Goal: Information Seeking & Learning: Learn about a topic

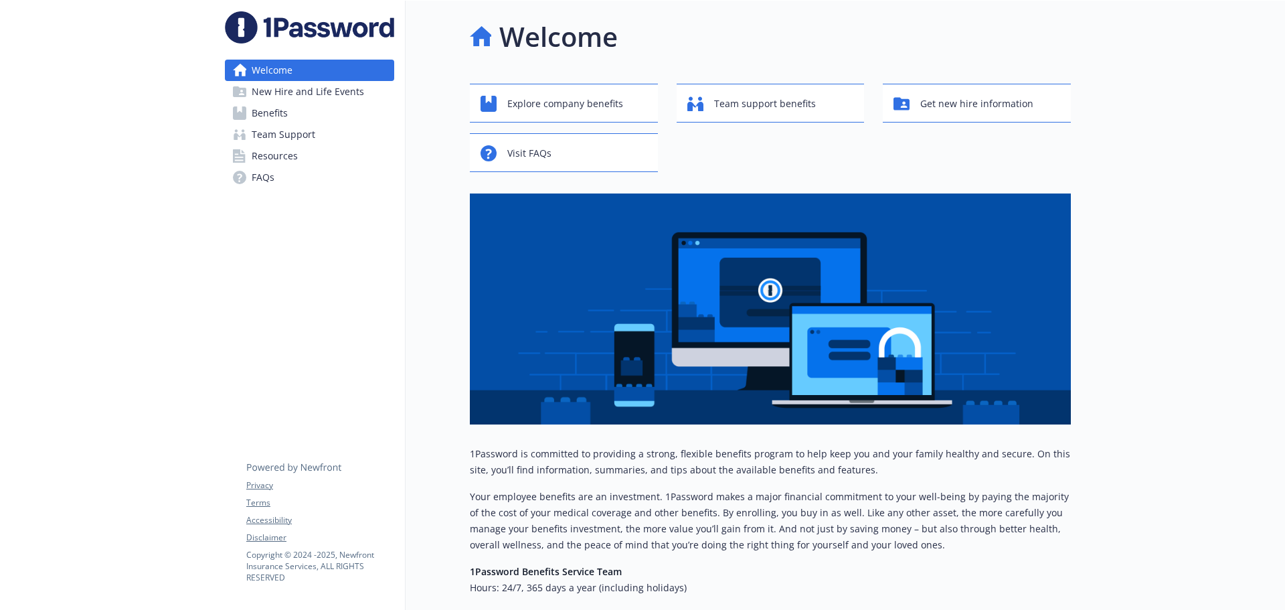
click at [238, 117] on icon at bounding box center [239, 112] width 13 height 13
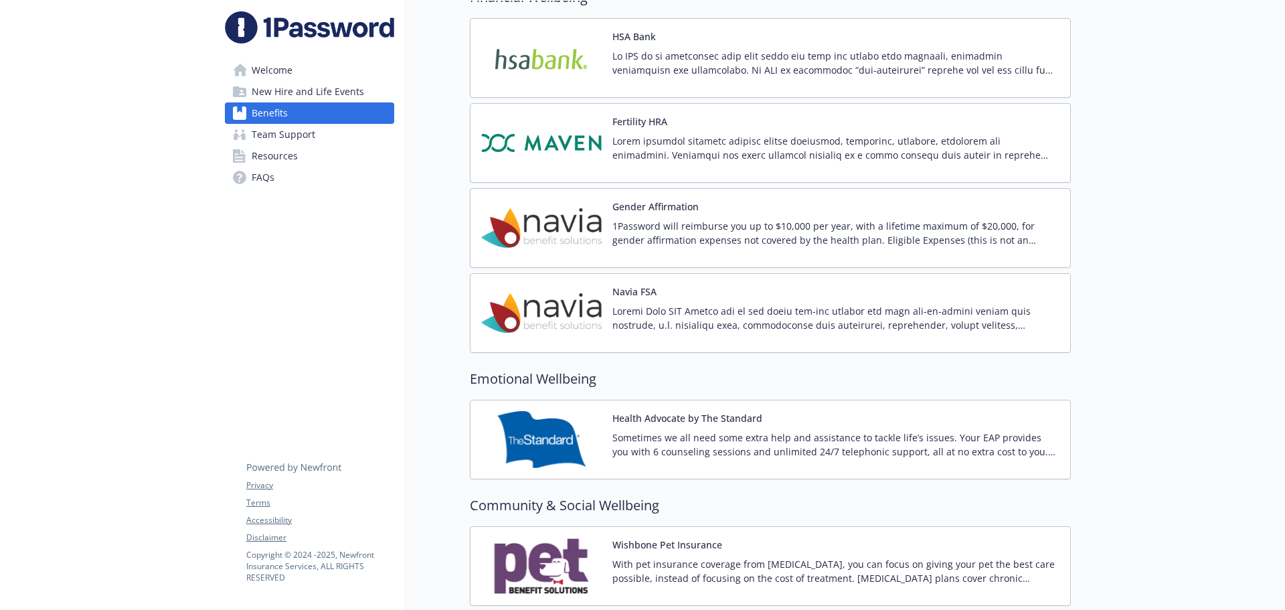
scroll to position [2179, 0]
